Goal: Task Accomplishment & Management: Manage account settings

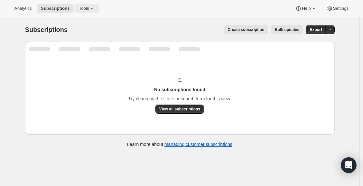
click at [89, 10] on icon at bounding box center [92, 8] width 7 height 7
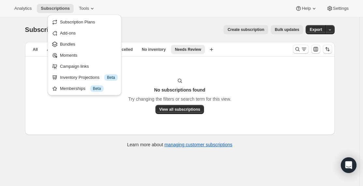
click at [110, 7] on div "Analytics Subscriptions Tools Help Settings" at bounding box center [181, 8] width 363 height 17
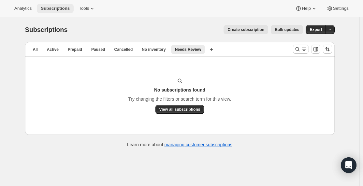
click at [57, 9] on span "Subscriptions" at bounding box center [55, 8] width 29 height 5
click at [184, 111] on span "View all subscriptions" at bounding box center [179, 109] width 41 height 5
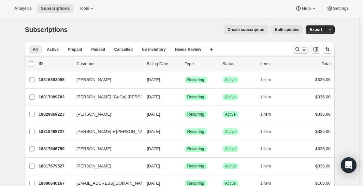
click at [301, 51] on icon "Search and filter results" at bounding box center [297, 49] width 7 height 7
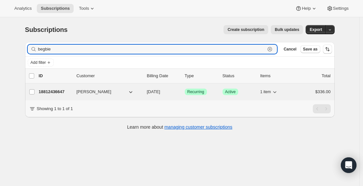
type input "begbie"
click at [58, 92] on p "18812436647" at bounding box center [55, 92] width 33 height 7
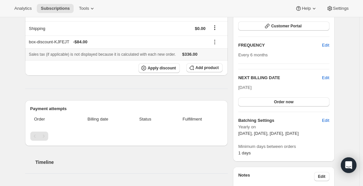
scroll to position [39, 0]
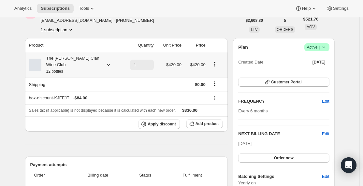
click at [93, 63] on div "The [PERSON_NAME] Clan Wine Club 12 bottles" at bounding box center [70, 65] width 59 height 20
click at [160, 8] on div "Analytics Subscriptions Tools Help Settings" at bounding box center [181, 8] width 363 height 17
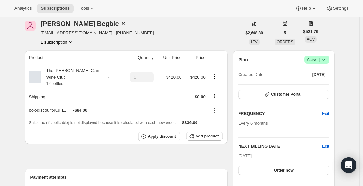
scroll to position [0, 0]
